Goal: Information Seeking & Learning: Learn about a topic

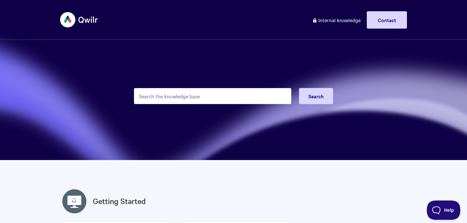
click at [176, 92] on input "Search the knowledge base" at bounding box center [212, 96] width 157 height 16
type input "I"
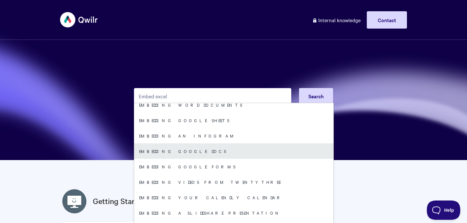
scroll to position [131, 0]
type input "Embed excel"
click at [186, 152] on link "Embedding Google Docs" at bounding box center [233, 149] width 199 height 15
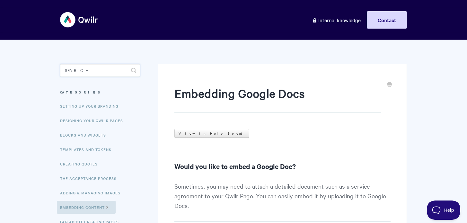
click at [87, 70] on input "Search" at bounding box center [100, 70] width 80 height 13
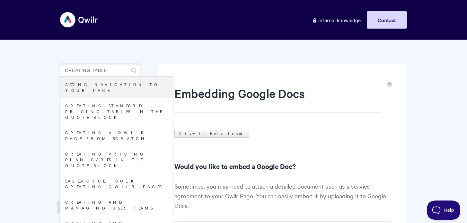
click at [90, 71] on input "Creating table" at bounding box center [100, 70] width 80 height 13
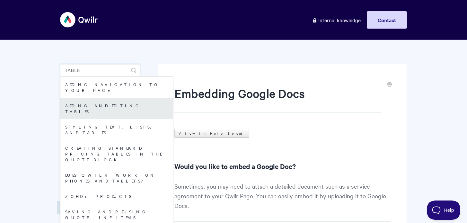
type input "Table"
click at [100, 103] on link "Adding and editing tables" at bounding box center [116, 108] width 112 height 21
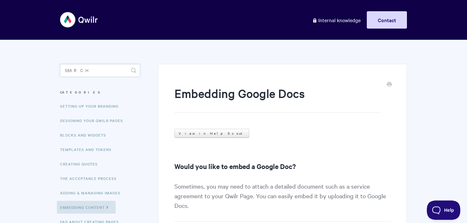
click at [84, 69] on input "Search" at bounding box center [100, 70] width 80 height 13
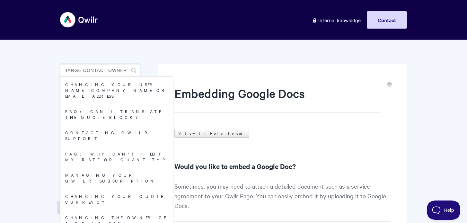
scroll to position [0, 12]
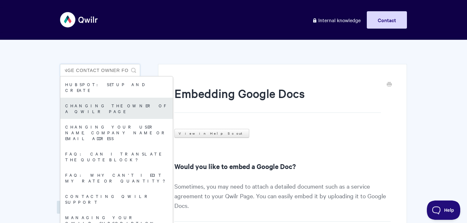
type input "change contact owner fo"
click at [78, 101] on link "Changing the owner of a Qwilr Page" at bounding box center [116, 108] width 112 height 21
